Goal: Task Accomplishment & Management: Complete application form

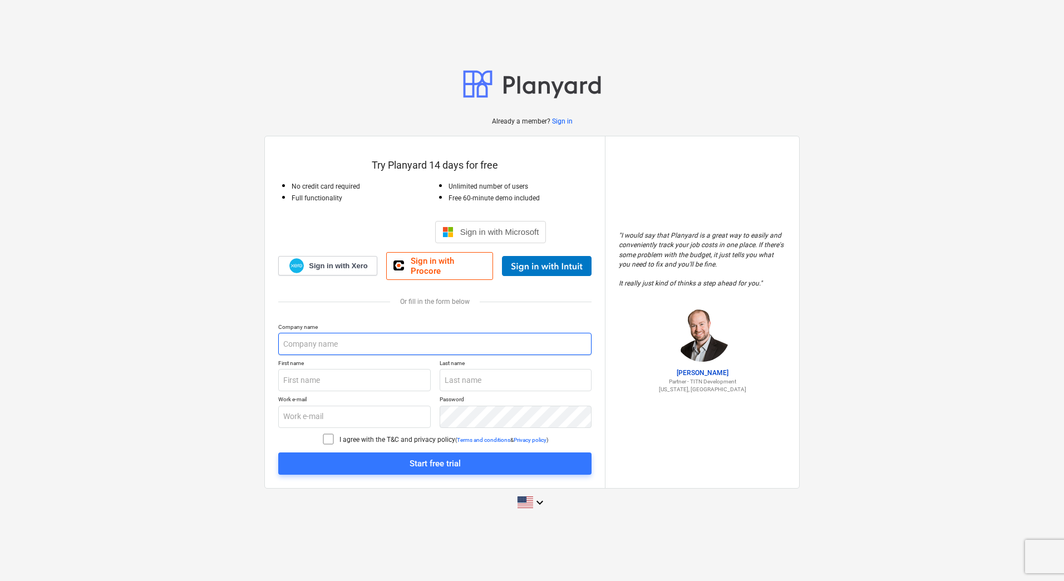
click at [322, 340] on input "text" at bounding box center [434, 344] width 313 height 22
click at [322, 339] on input "text" at bounding box center [434, 344] width 313 height 22
click at [337, 337] on input "text" at bounding box center [434, 344] width 313 height 22
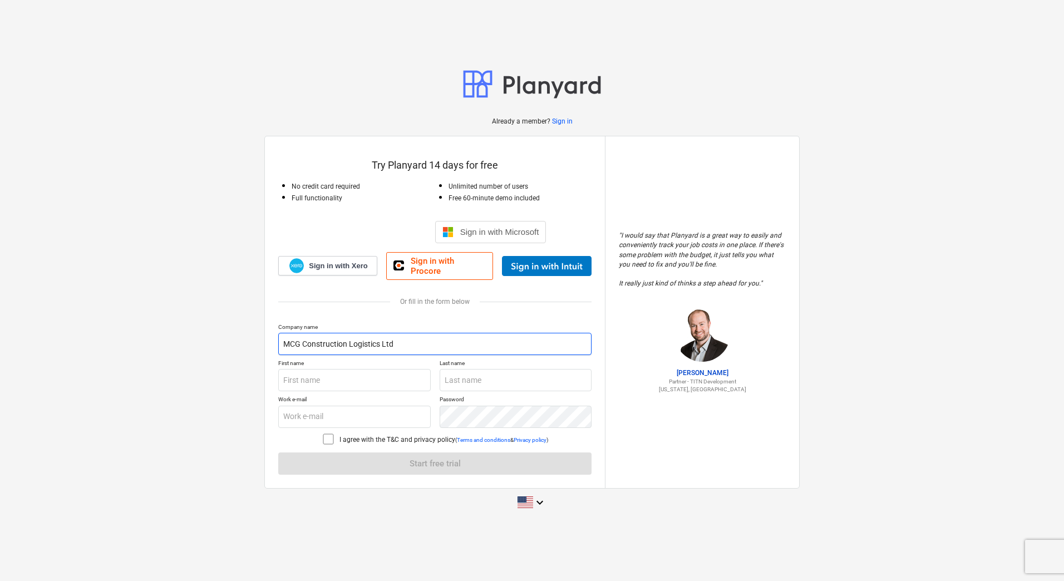
type input "MCG Construction Logistics Ltd"
type input "[PERSON_NAME]"
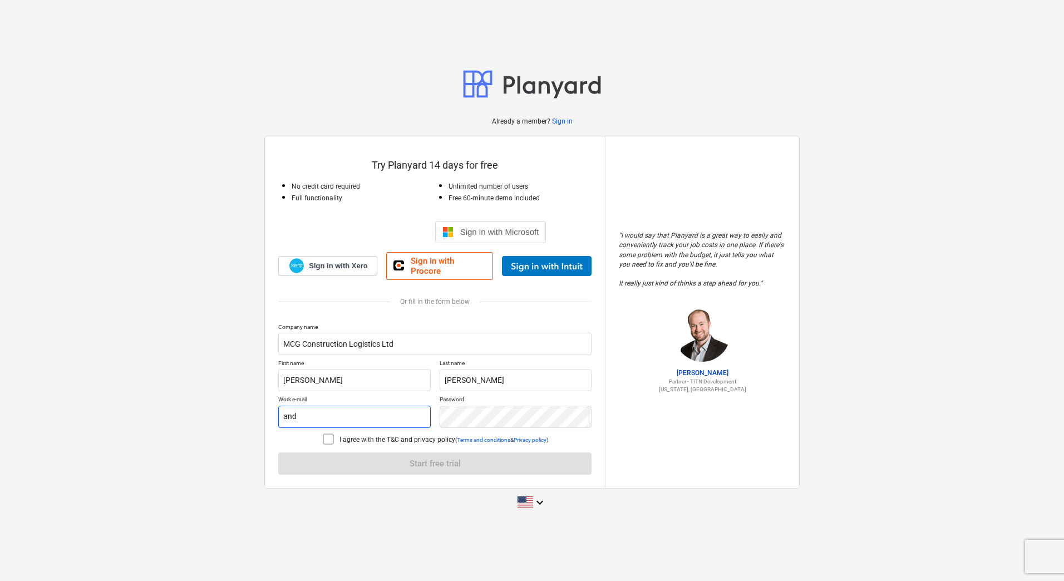
type input "[PERSON_NAME][EMAIL_ADDRESS][DOMAIN_NAME]"
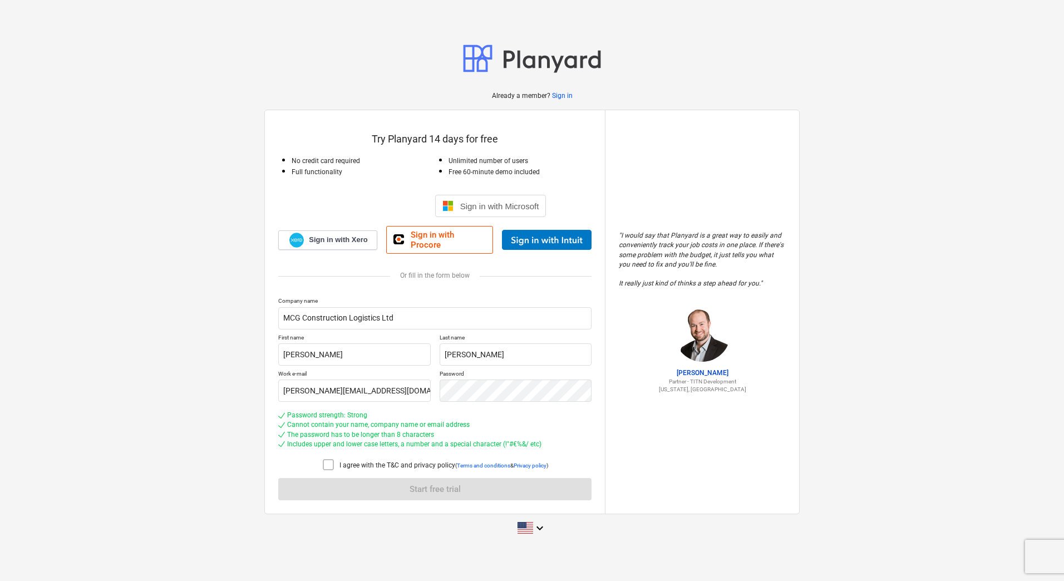
click at [331, 462] on icon at bounding box center [328, 464] width 13 height 13
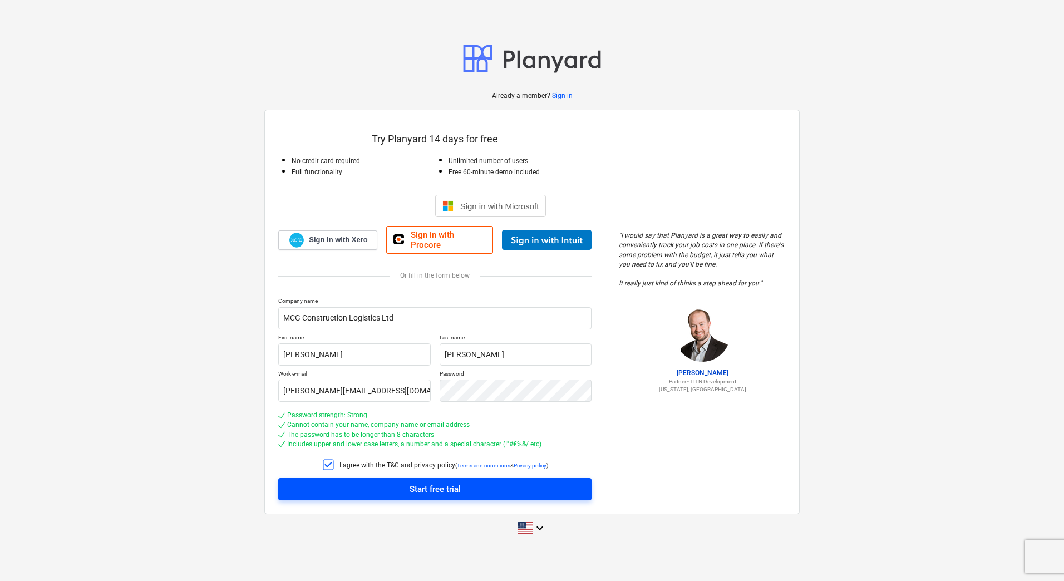
click at [405, 482] on span "Start free trial" at bounding box center [435, 489] width 287 height 14
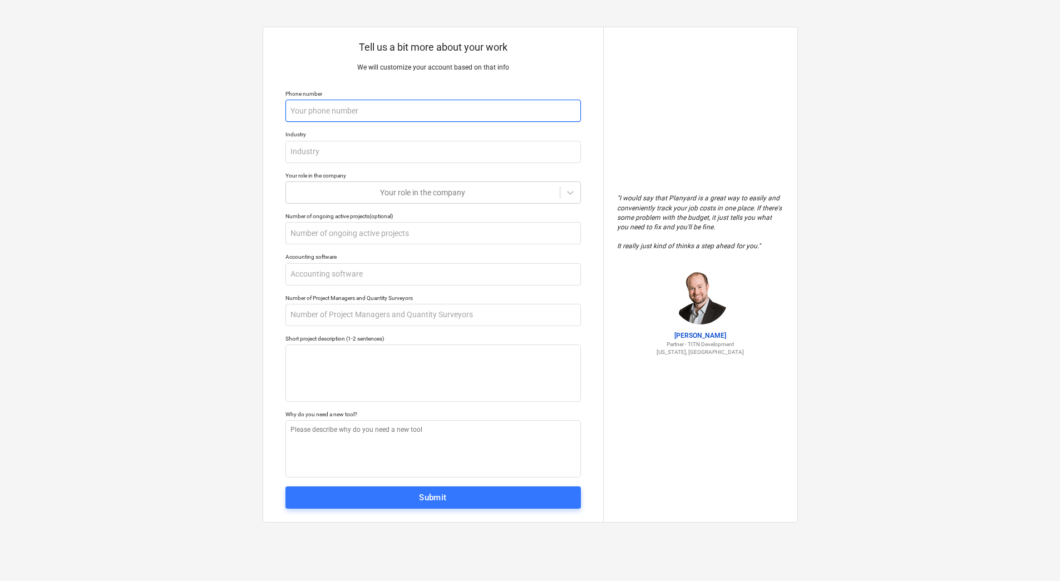
click at [306, 107] on input "text" at bounding box center [433, 111] width 296 height 22
type textarea "x"
type input "0"
type textarea "x"
type input "07"
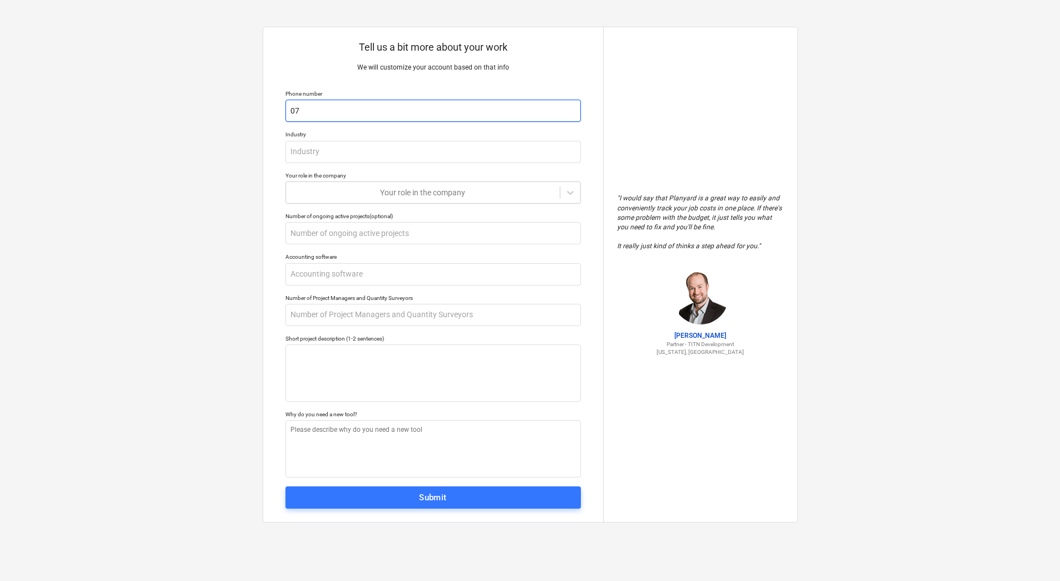
type textarea "x"
type input "074"
type textarea "x"
type input "0749"
type textarea "x"
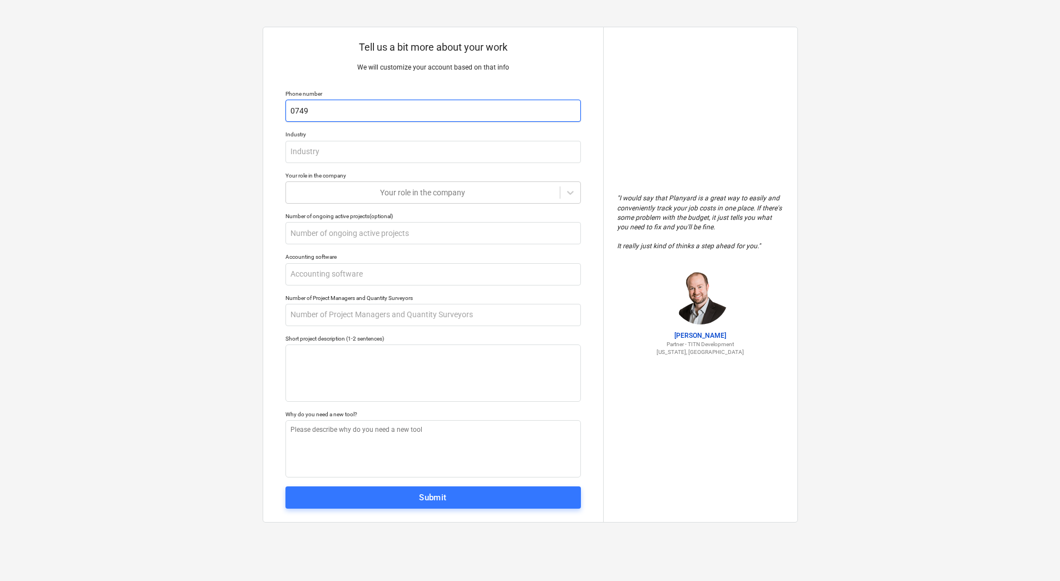
type input "07493"
type textarea "x"
type input "074935"
type textarea "x"
type input "0749352"
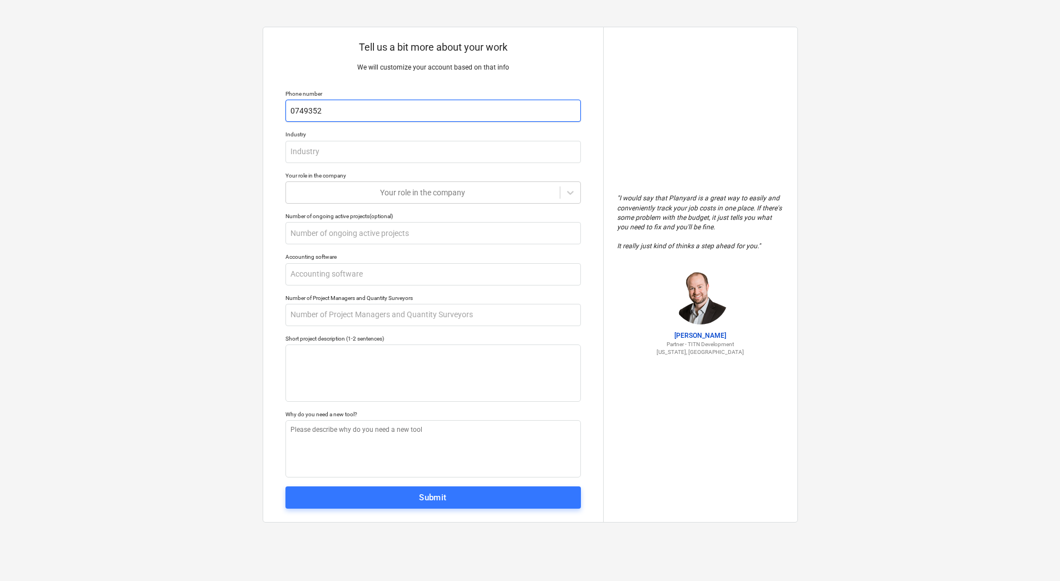
type textarea "x"
type input "07493520"
type textarea "x"
type input "074935200"
type textarea "x"
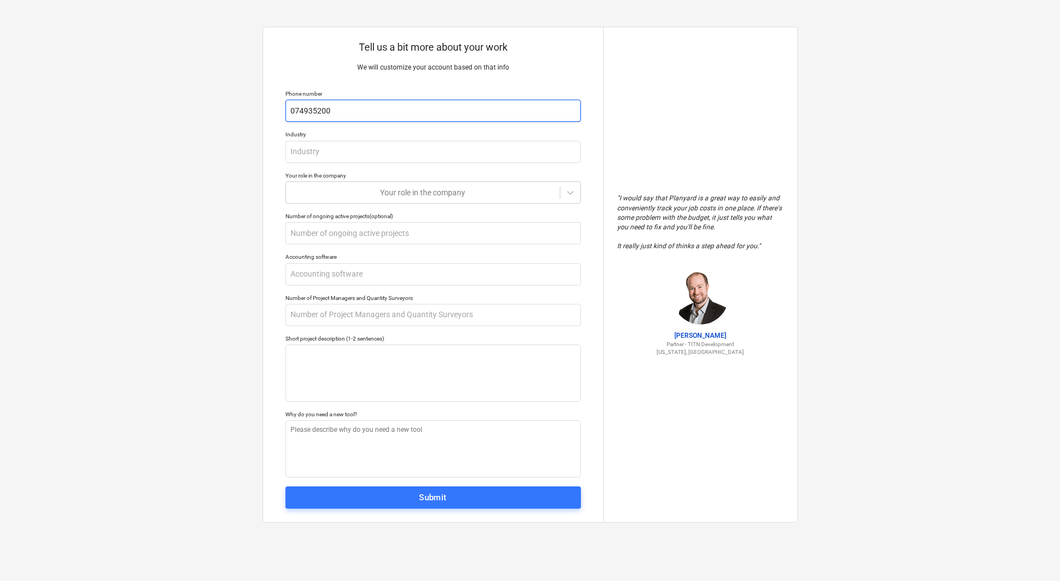
type input "07493520"
type textarea "x"
type input "0749352"
type textarea "x"
type input "074935"
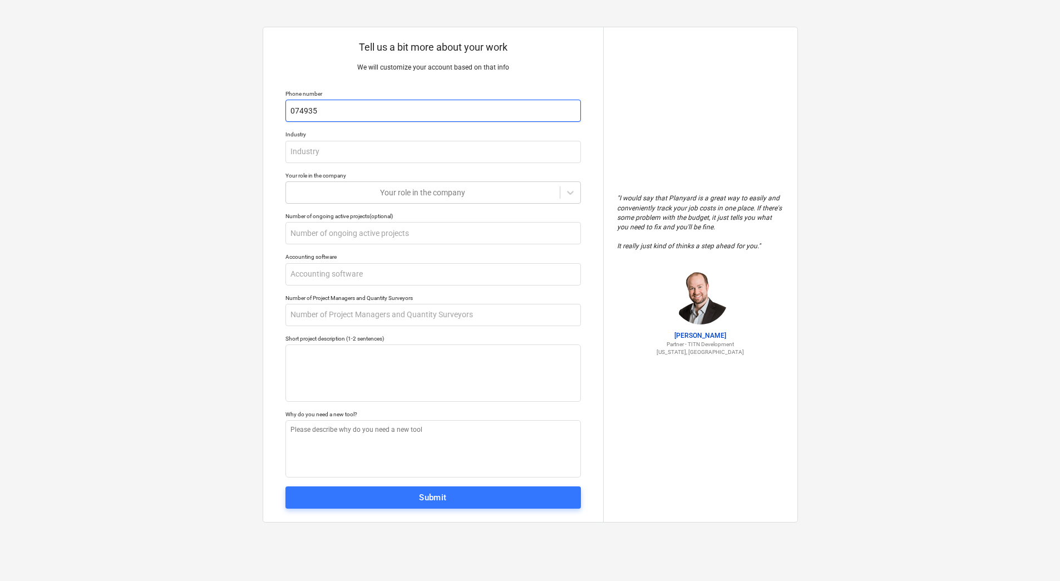
type textarea "x"
type input "0749355"
type textarea "x"
type input "07493550"
type textarea "x"
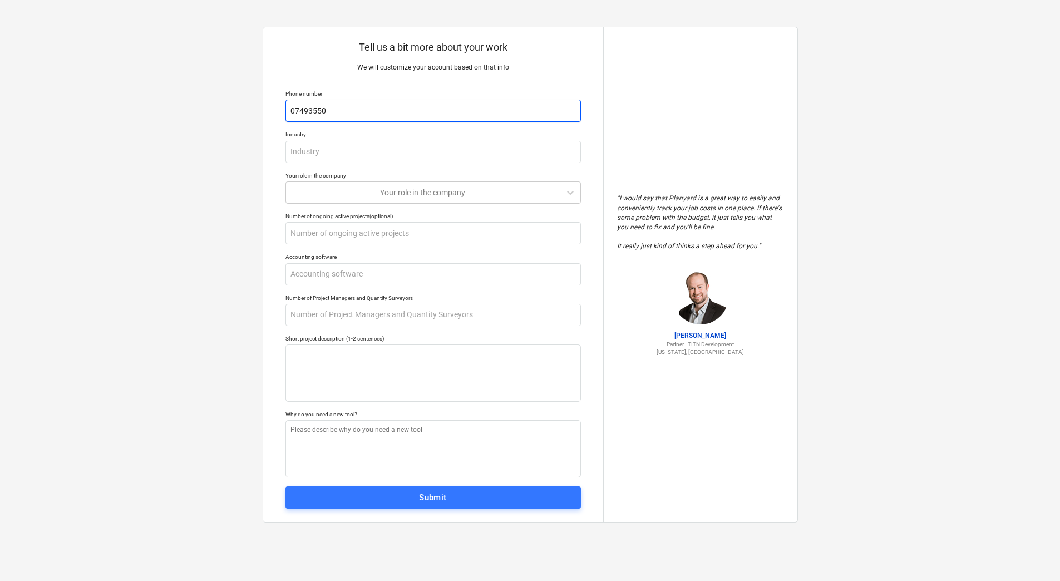
type input "074935506"
type textarea "x"
type input "0749355068"
type textarea "x"
type input "07493550682"
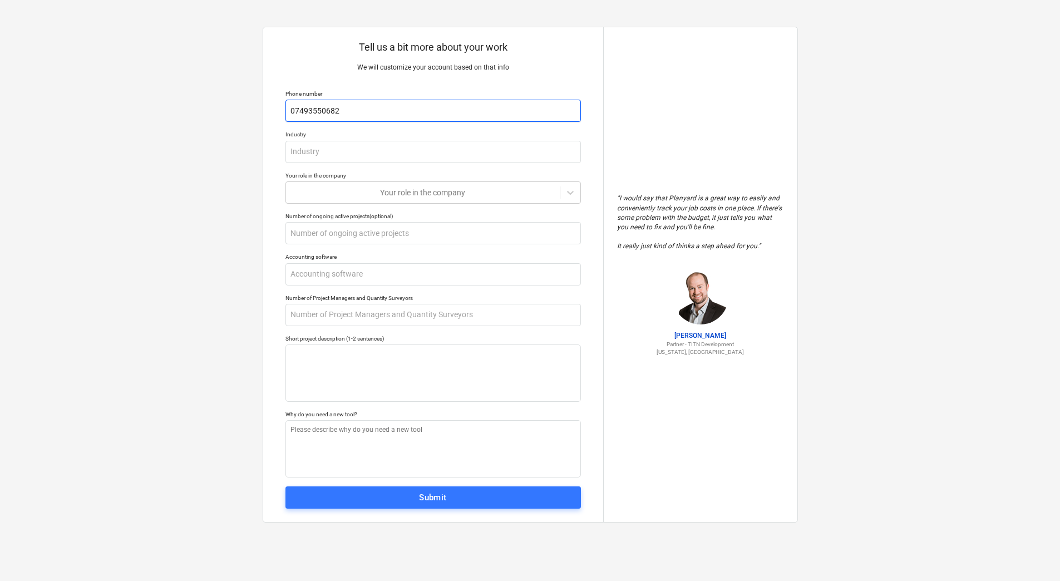
type textarea "x"
type input "074935506826"
type textarea "x"
type input "C"
type textarea "x"
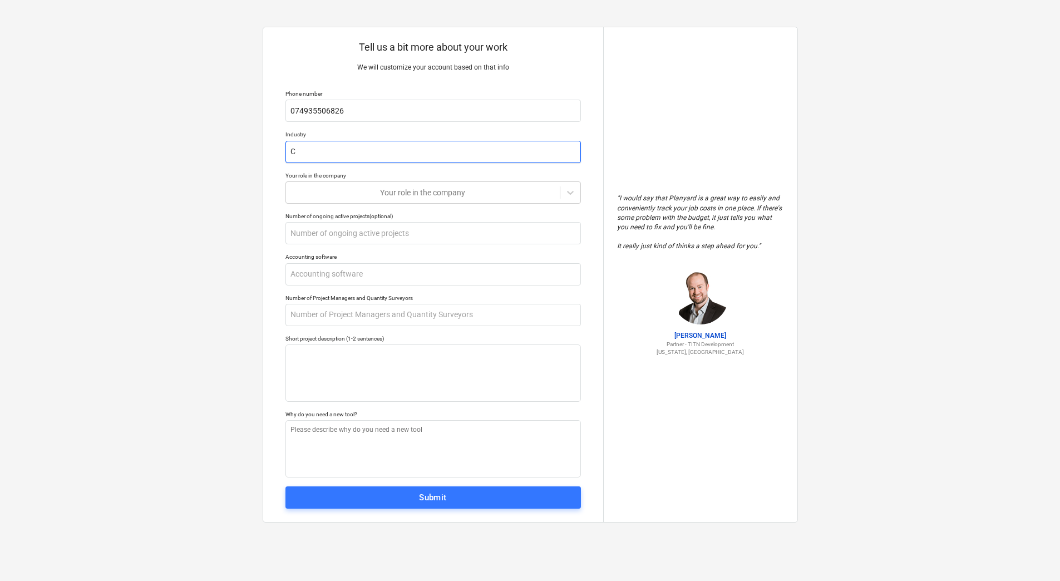
type input "Co"
type textarea "x"
type input "Con"
type textarea "x"
type input "Cons"
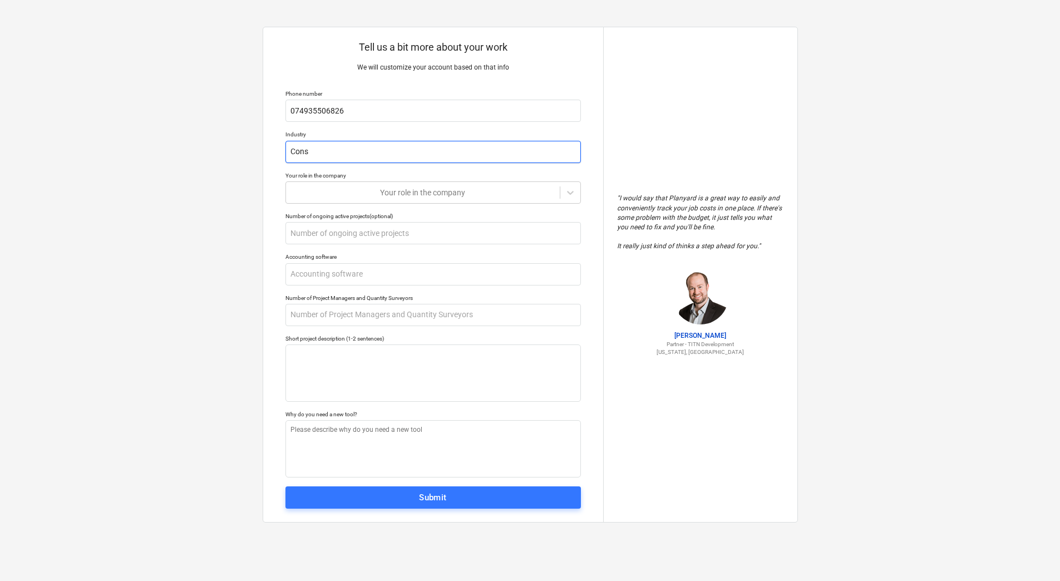
type textarea "x"
type input "Const"
type textarea "x"
type input "Constr"
type textarea "x"
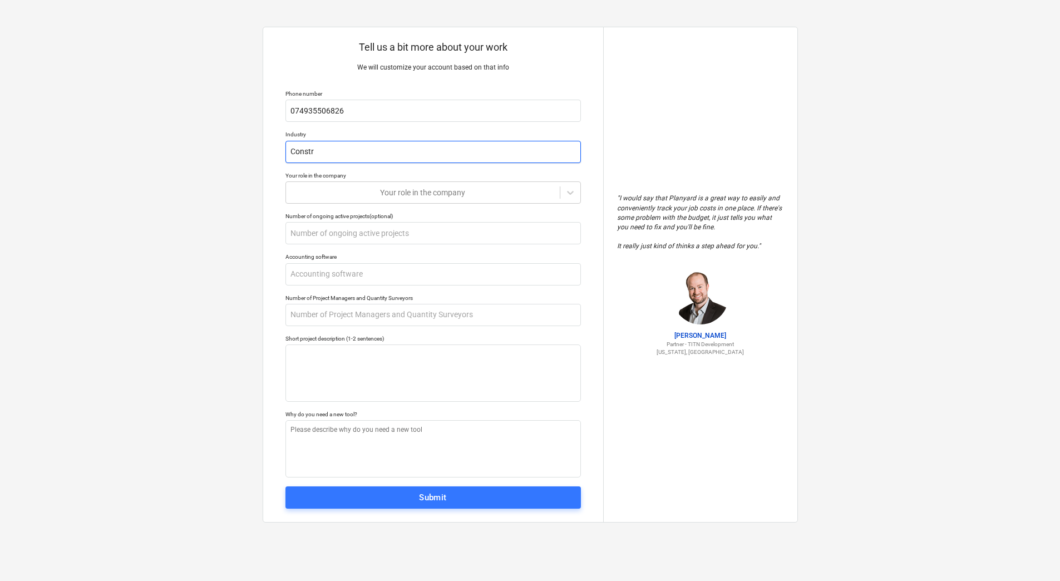
type input "Constru"
type textarea "x"
type input "Construc"
type textarea "x"
type input "Construct"
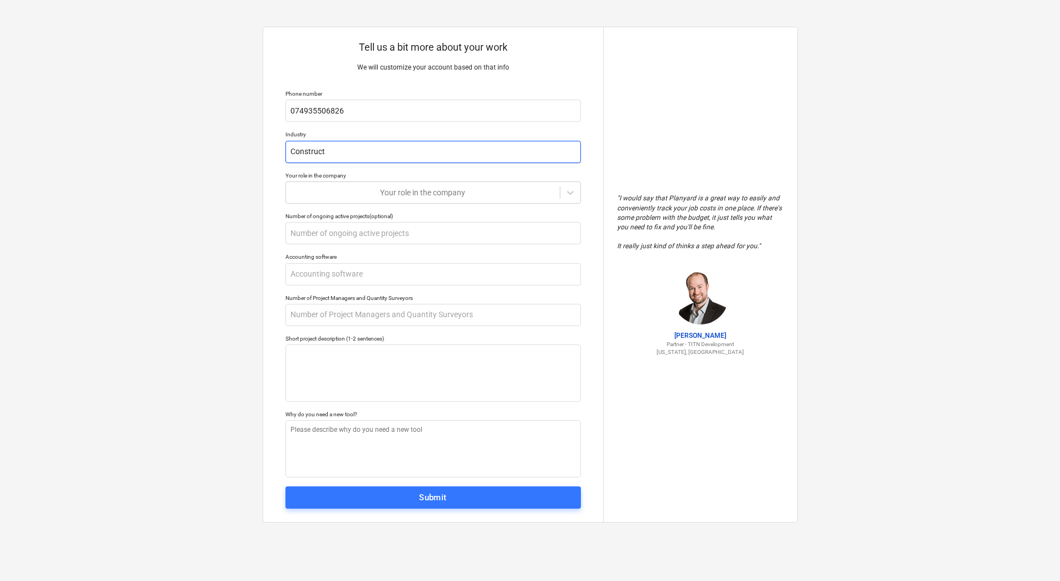
type textarea "x"
type input "Constructi"
type textarea "x"
type input "Constructio"
type textarea "x"
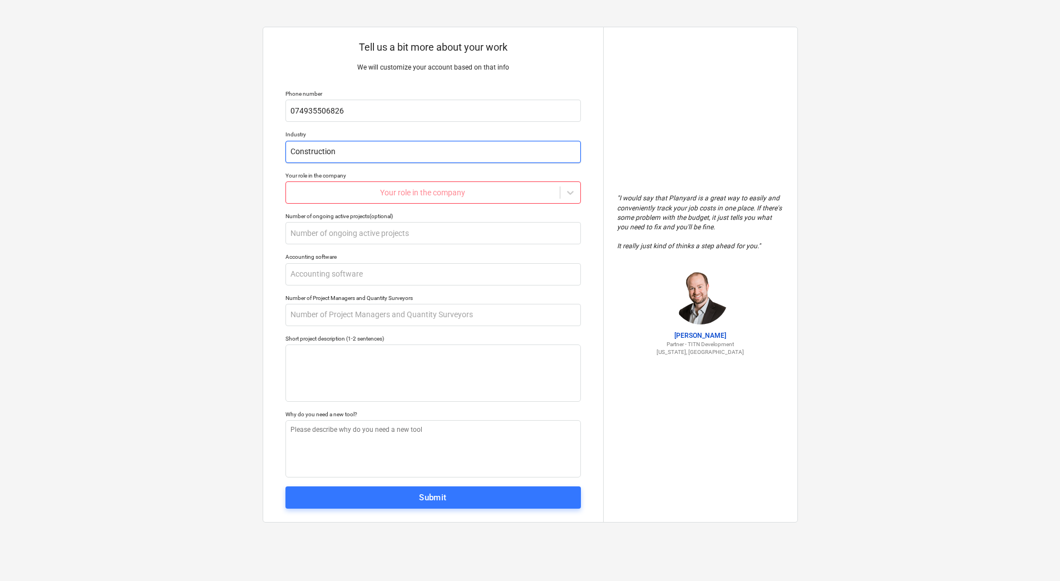
type input "Construction"
click at [424, 198] on div "Your role in the company" at bounding box center [423, 193] width 274 height 16
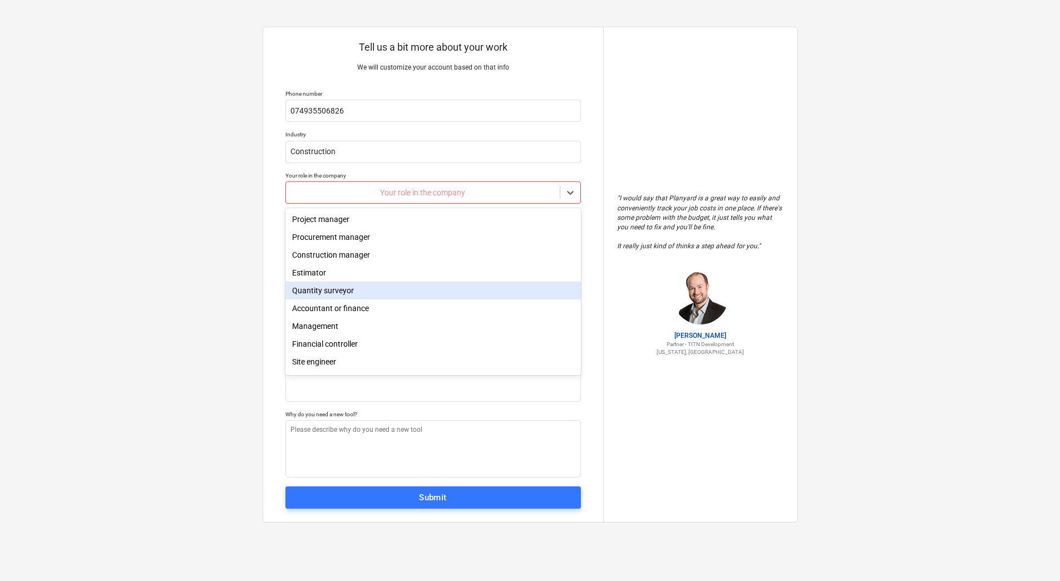
click at [413, 296] on div "Quantity surveyor" at bounding box center [433, 291] width 296 height 18
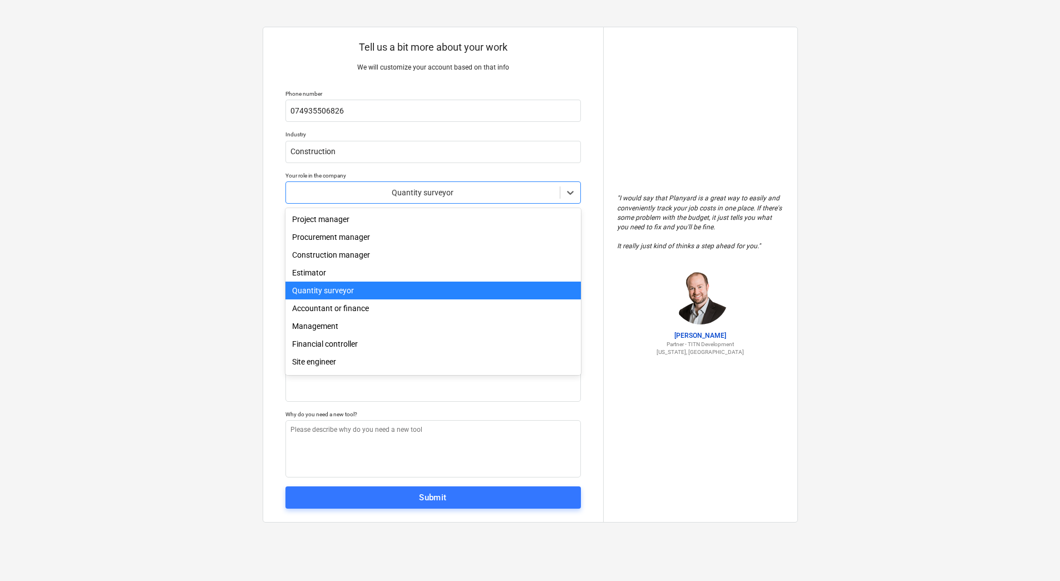
drag, startPoint x: 570, startPoint y: 190, endPoint x: 580, endPoint y: 227, distance: 38.6
click at [570, 191] on icon at bounding box center [570, 192] width 11 height 11
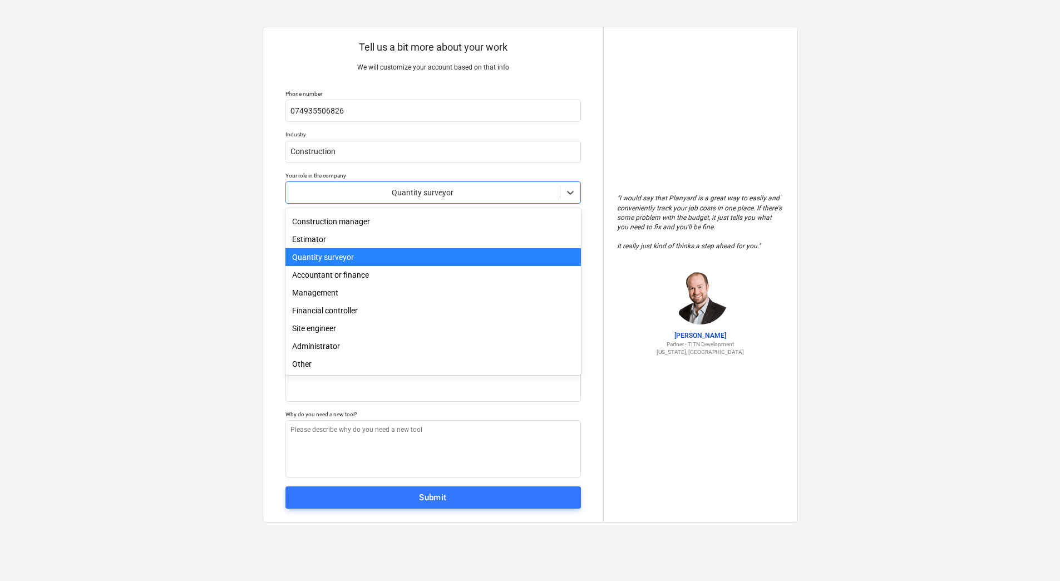
scroll to position [40, 0]
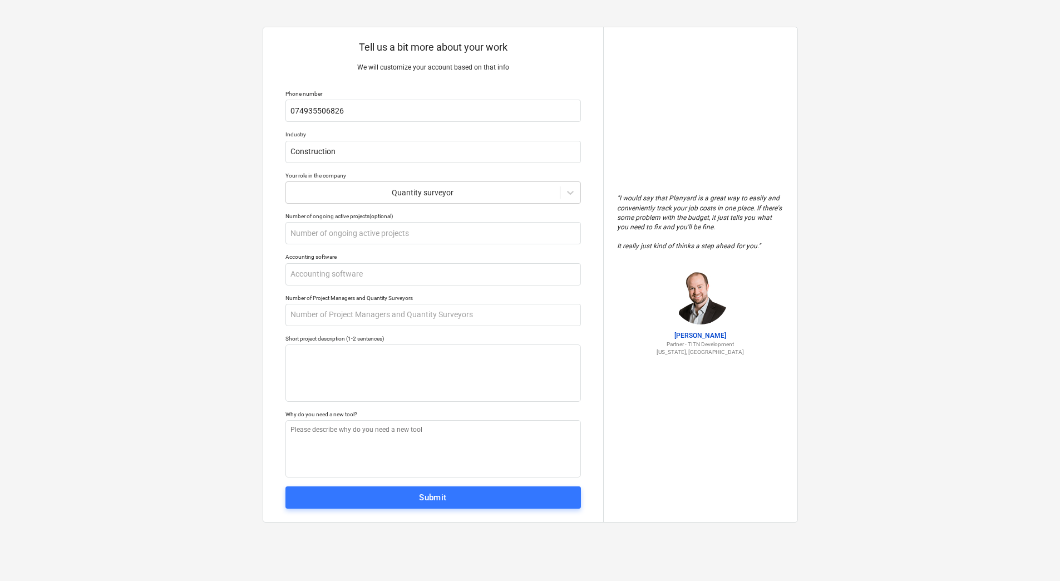
click at [73, 323] on div "Tell us a bit more about your work We will customize your account based on that…" at bounding box center [530, 290] width 1060 height 581
click at [319, 229] on input "text" at bounding box center [433, 233] width 296 height 22
type textarea "x"
type input "2"
type textarea "x"
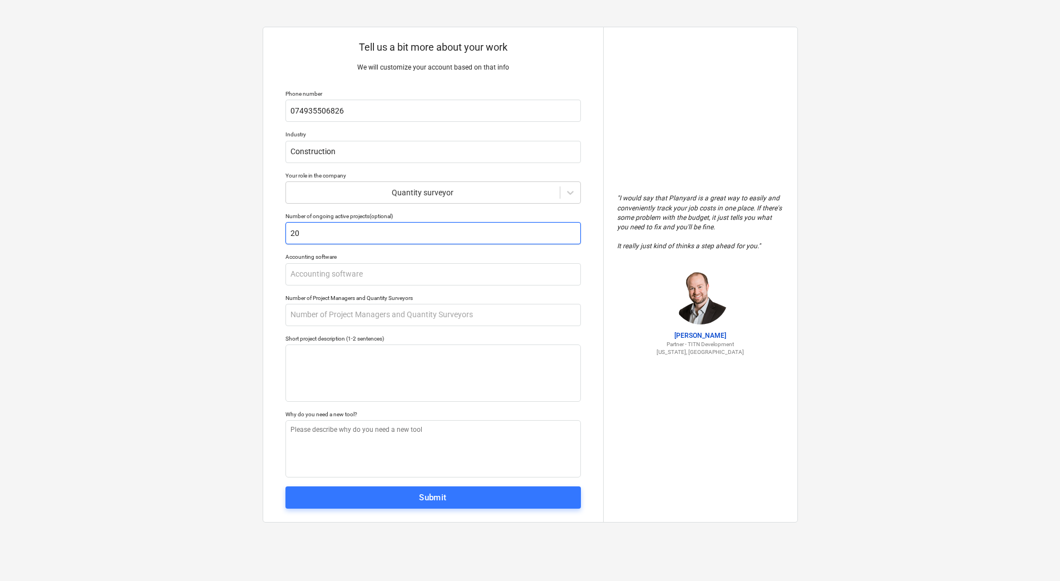
type input "20"
type textarea "x"
type input "T"
type textarea "x"
type input "TB"
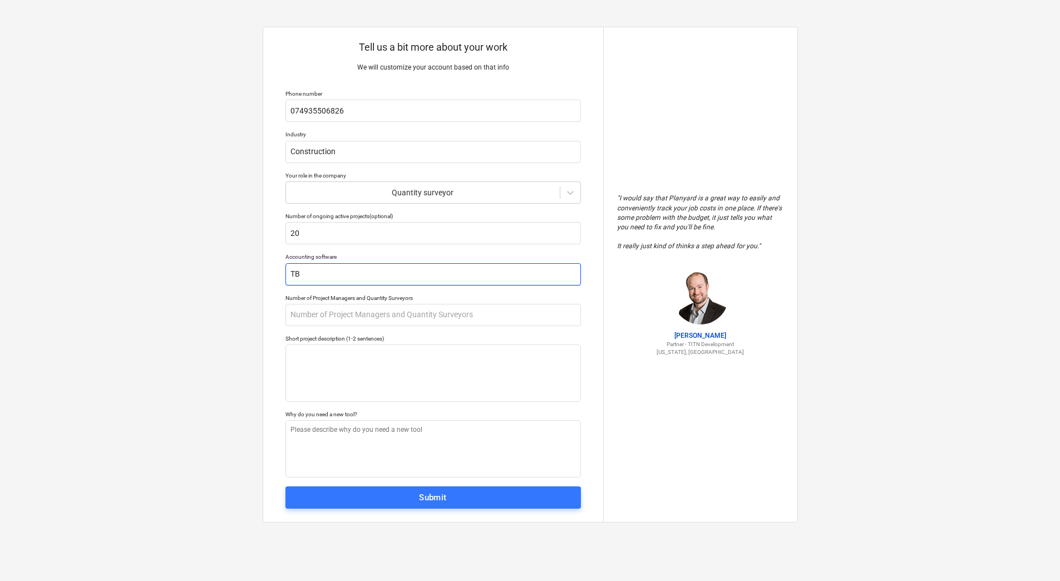
type textarea "x"
type input "TBD"
type textarea "x"
type input "TB"
type textarea "x"
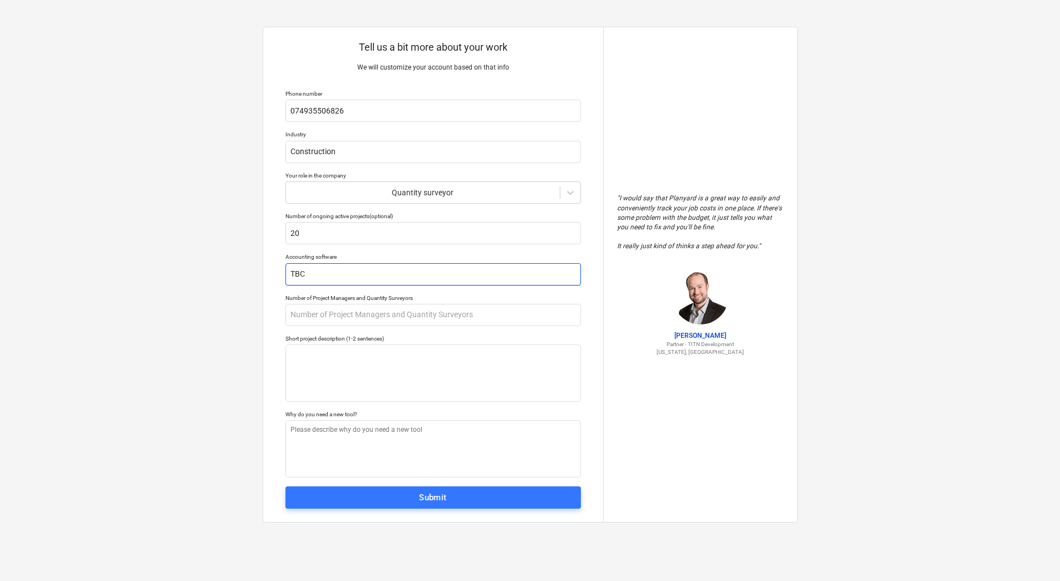
type input "TBC"
type textarea "x"
type input "2"
type textarea "x"
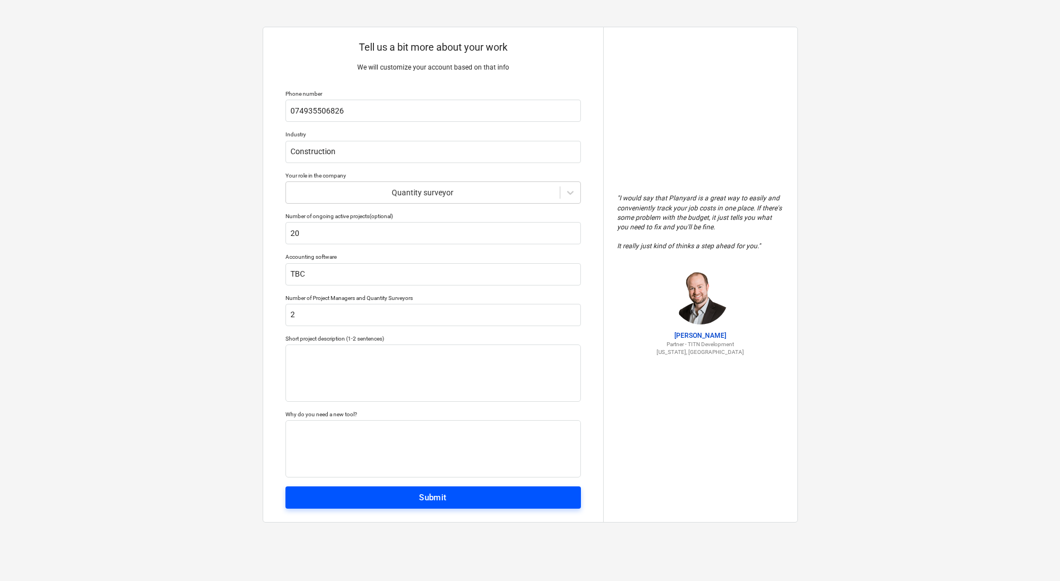
click at [433, 492] on div "Submit" at bounding box center [433, 497] width 28 height 14
type textarea "x"
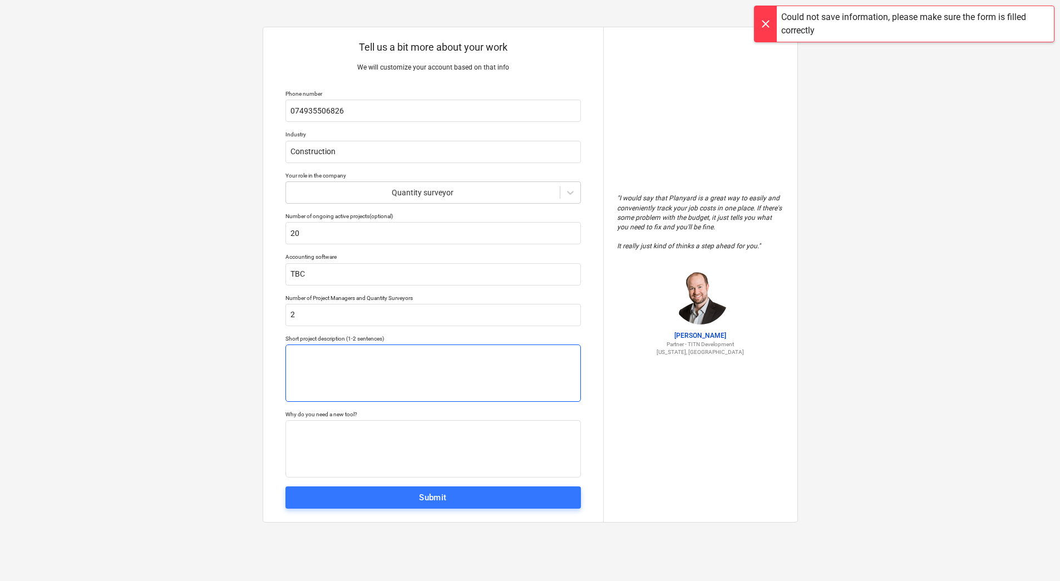
click at [303, 365] on textarea at bounding box center [433, 372] width 296 height 57
type textarea "As per our teams call with [PERSON_NAME]."
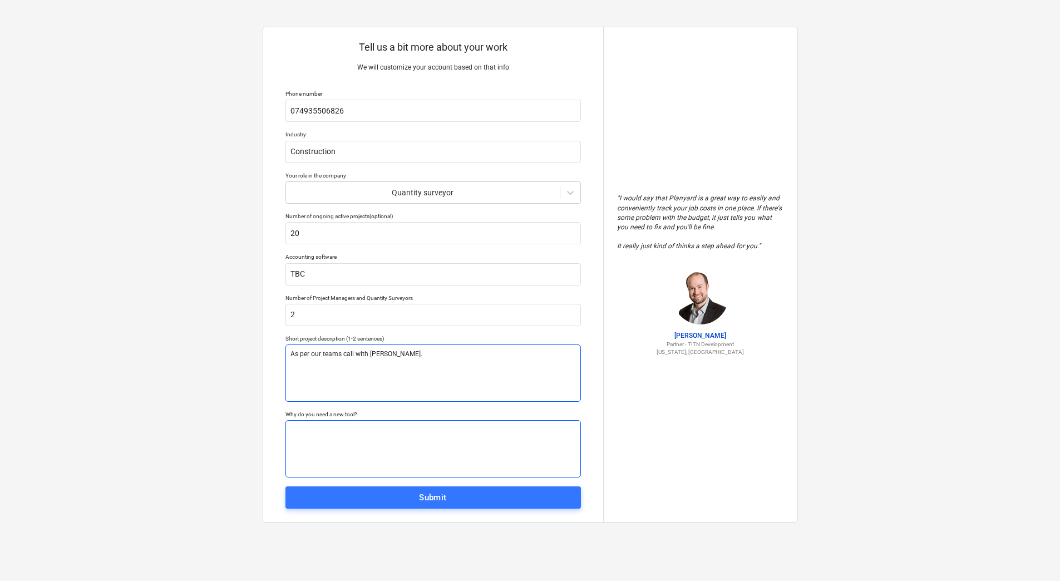
paste textarea "As per our teams call with [PERSON_NAME]."
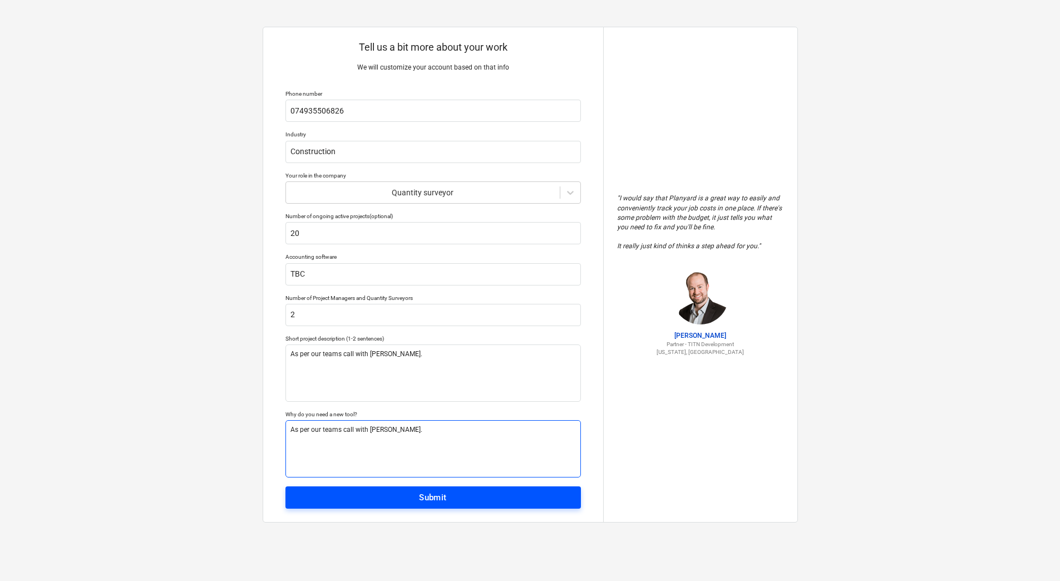
type textarea "As per our teams call with [PERSON_NAME]."
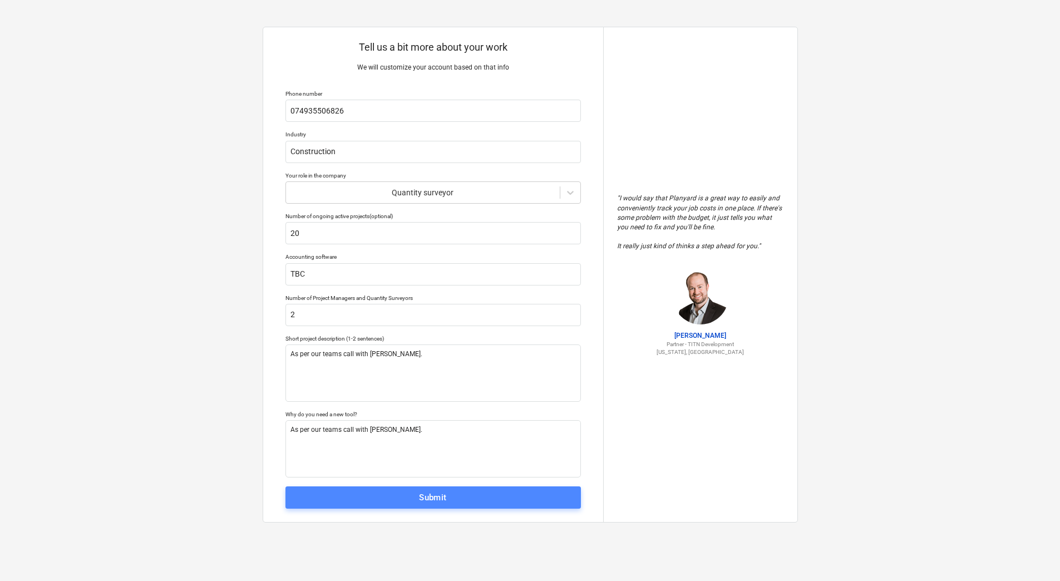
click at [484, 496] on span "Submit" at bounding box center [433, 497] width 271 height 14
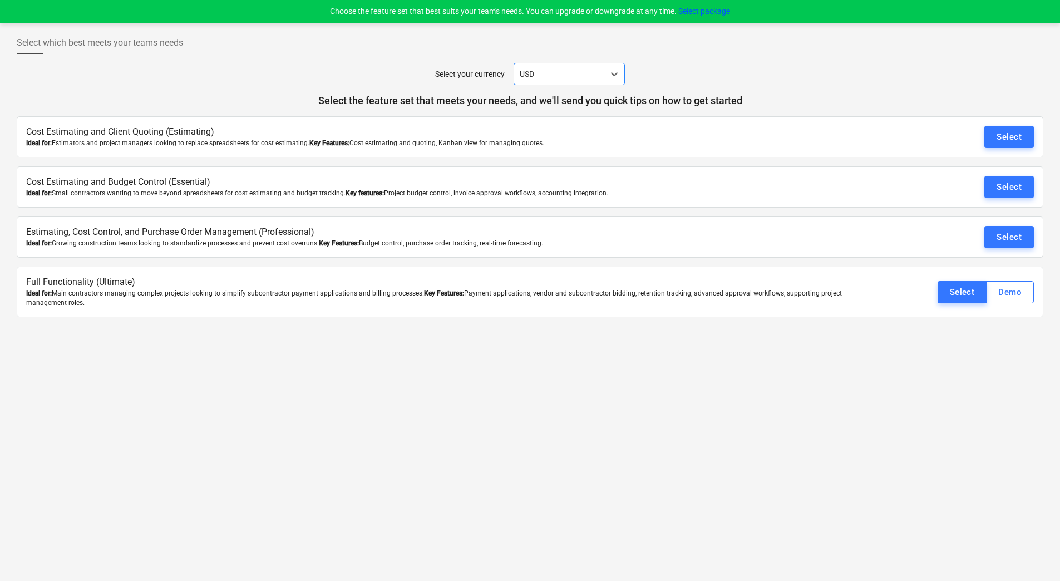
click at [574, 75] on div at bounding box center [559, 73] width 78 height 11
click at [616, 434] on div "Select which best meets your teams needs Select your currency GBP Select the fe…" at bounding box center [530, 302] width 1060 height 558
click at [1002, 240] on div "Select" at bounding box center [1009, 237] width 25 height 14
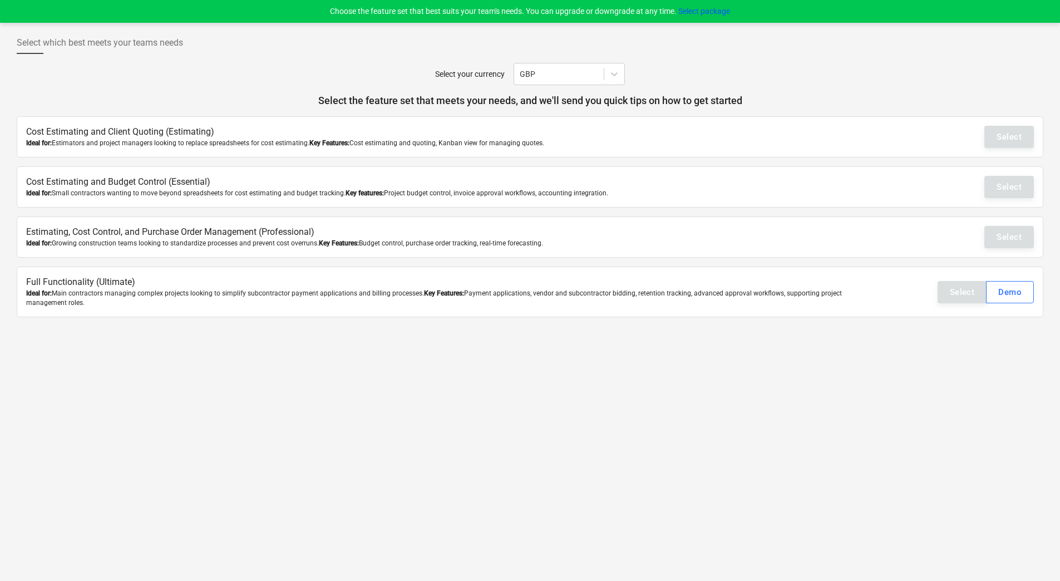
click at [955, 296] on div "Select Demo" at bounding box center [986, 292] width 96 height 22
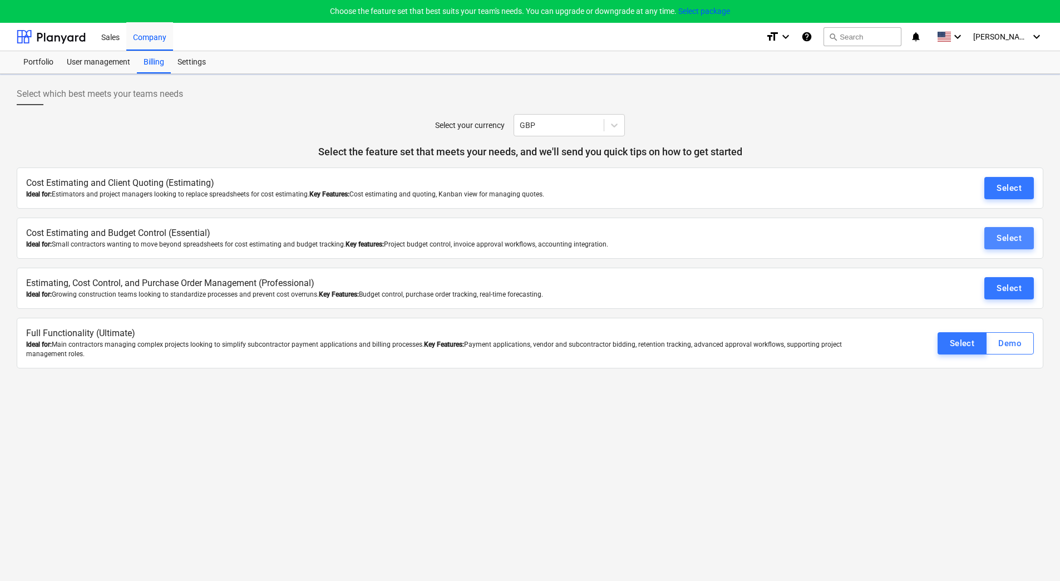
click at [1002, 236] on div "Select" at bounding box center [1009, 238] width 25 height 14
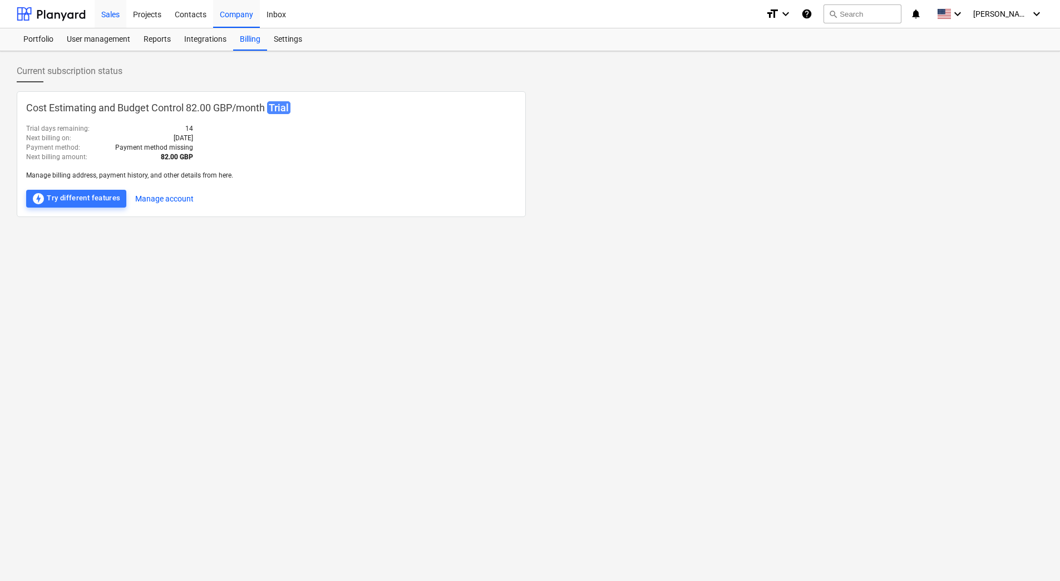
click at [105, 15] on div "Sales" at bounding box center [111, 13] width 32 height 28
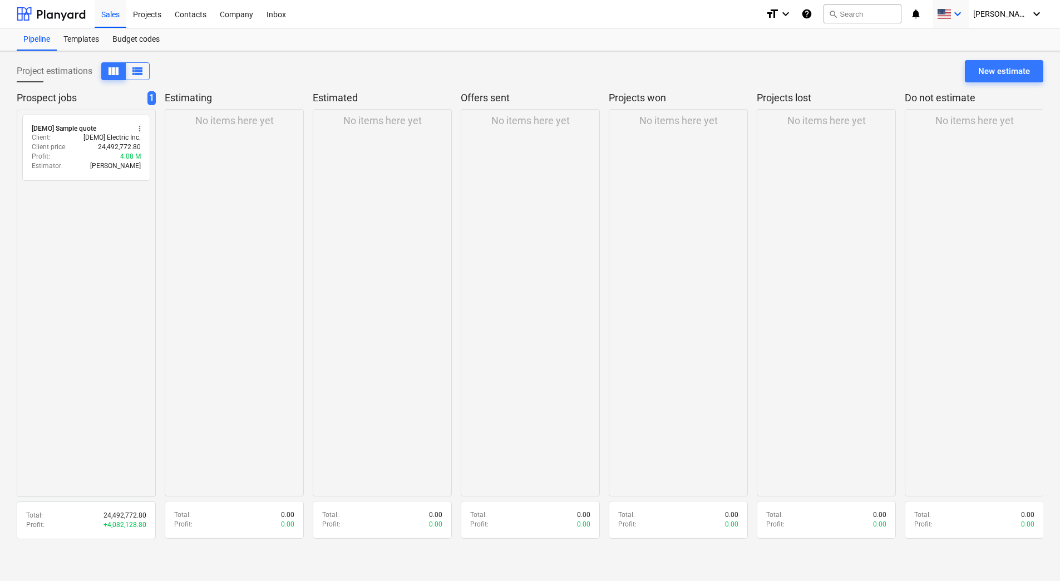
click at [951, 11] on span at bounding box center [944, 14] width 14 height 11
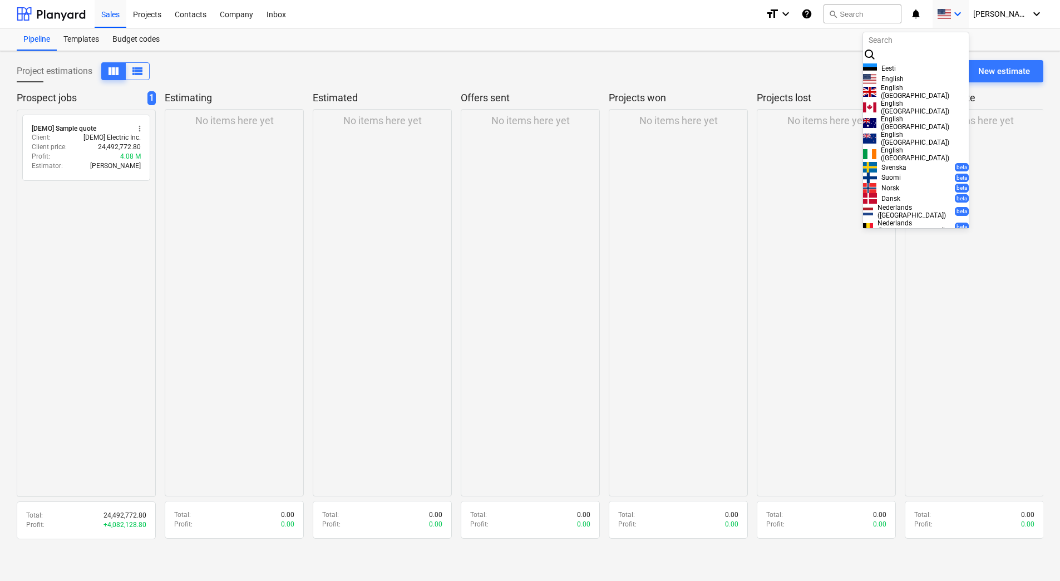
click at [909, 100] on span "English ([GEOGRAPHIC_DATA])" at bounding box center [925, 92] width 88 height 16
